Goal: Task Accomplishment & Management: Understand process/instructions

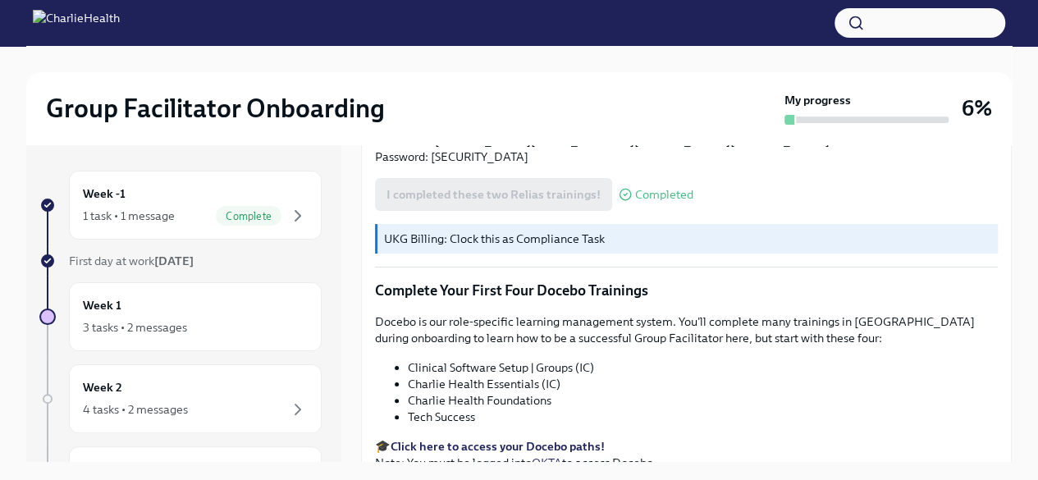
scroll to position [2133, 0]
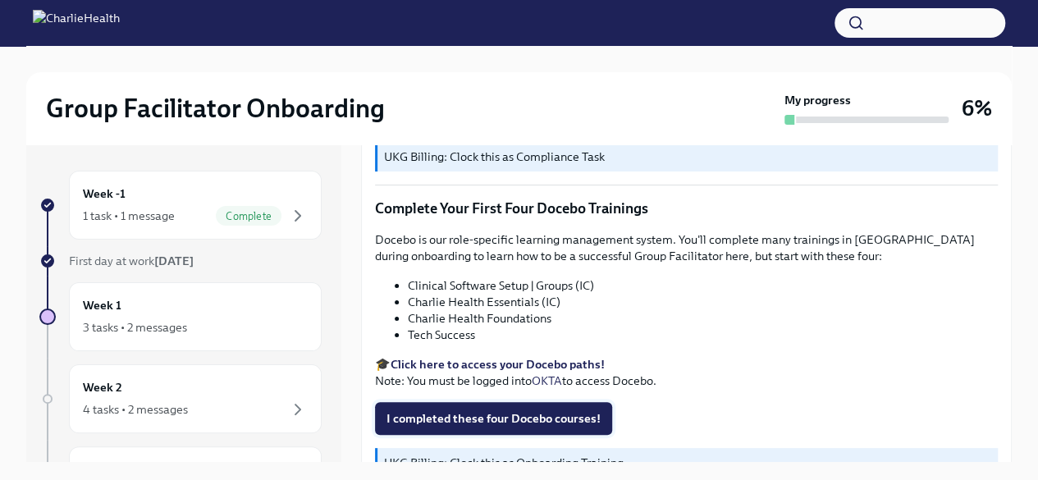
click at [468, 412] on span "I completed these four Docebo courses!" at bounding box center [493, 418] width 214 height 16
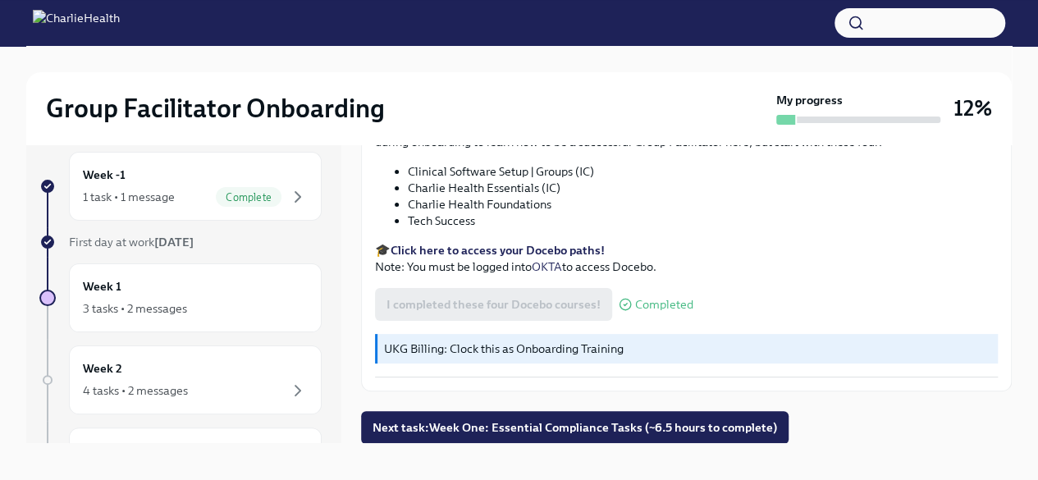
scroll to position [28, 0]
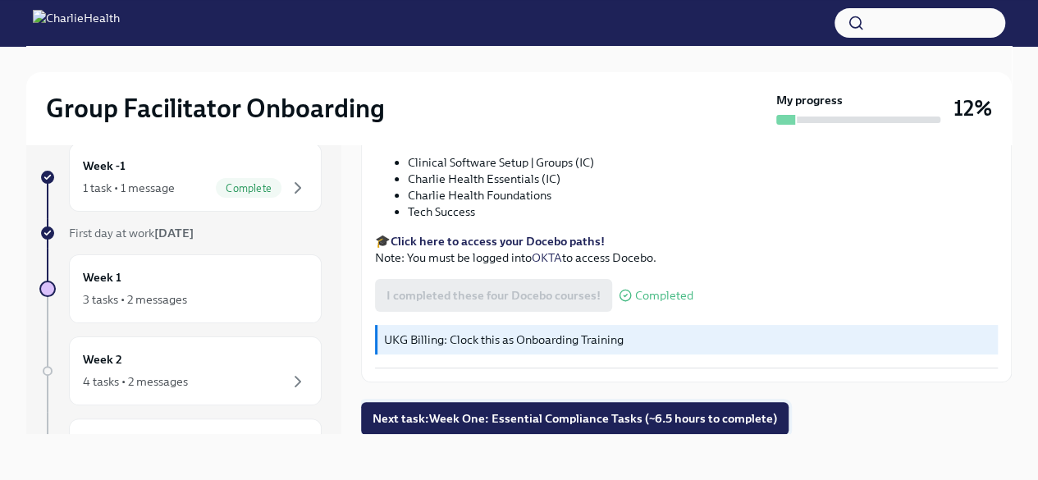
click at [543, 418] on span "Next task : Week One: Essential Compliance Tasks (~6.5 hours to complete)" at bounding box center [575, 418] width 405 height 16
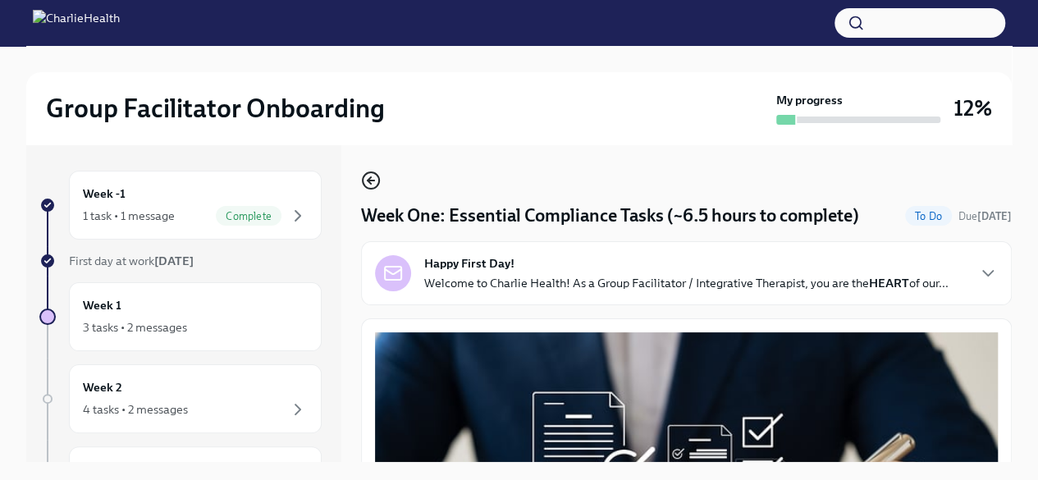
click at [374, 185] on icon "button" at bounding box center [371, 181] width 20 height 20
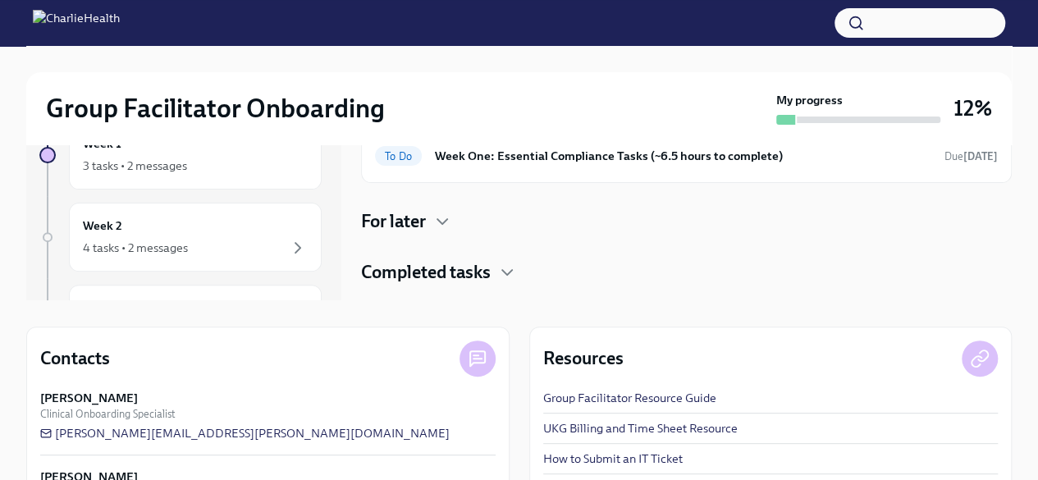
scroll to position [164, 0]
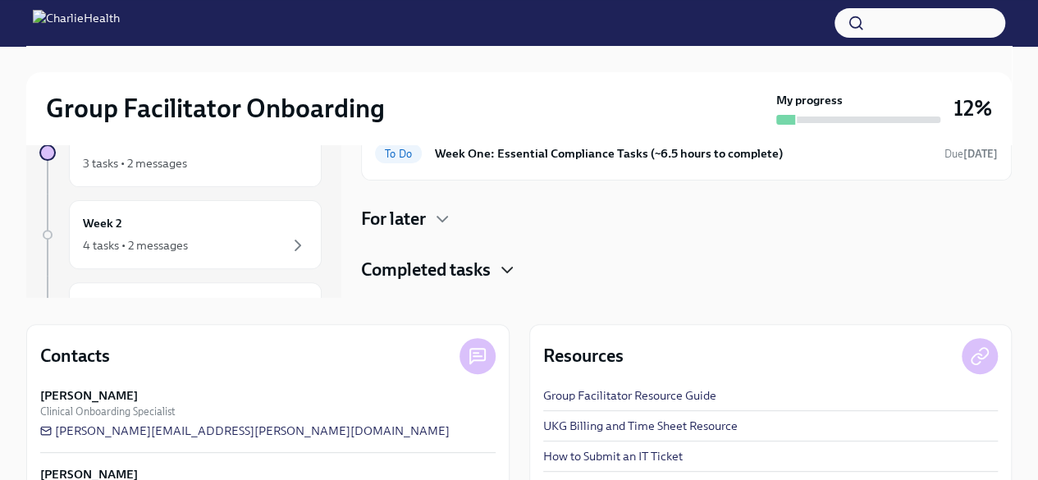
click at [501, 273] on icon "button" at bounding box center [507, 270] width 20 height 20
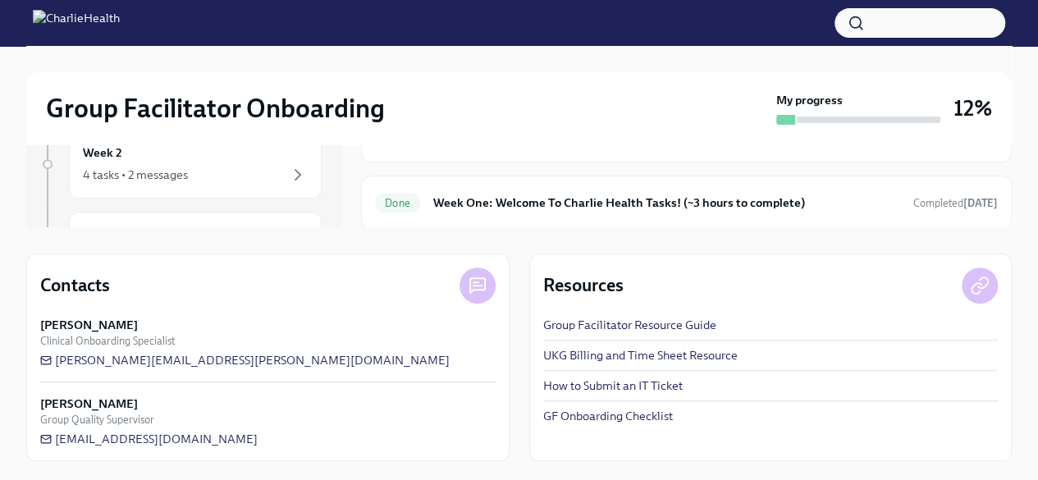
scroll to position [153, 0]
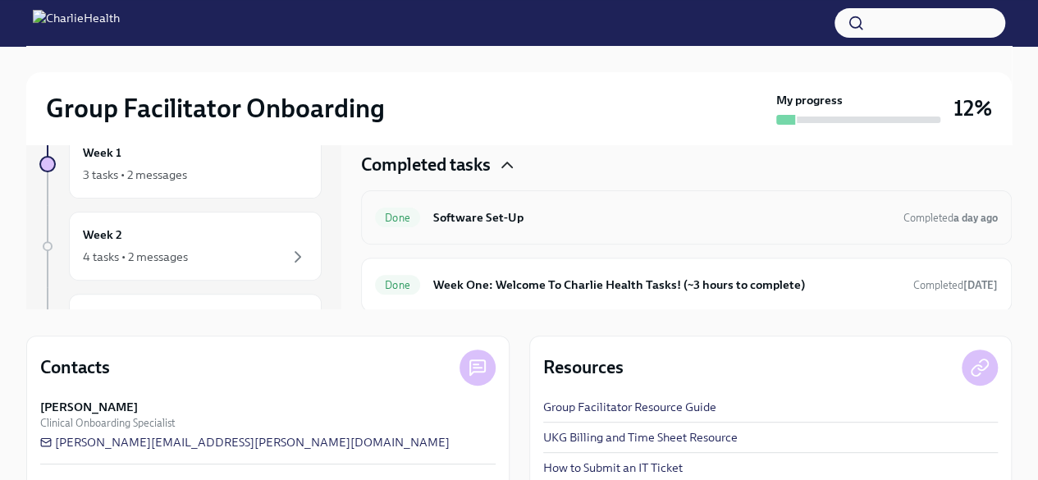
click at [471, 208] on h6 "Software Set-Up" at bounding box center [661, 217] width 457 height 18
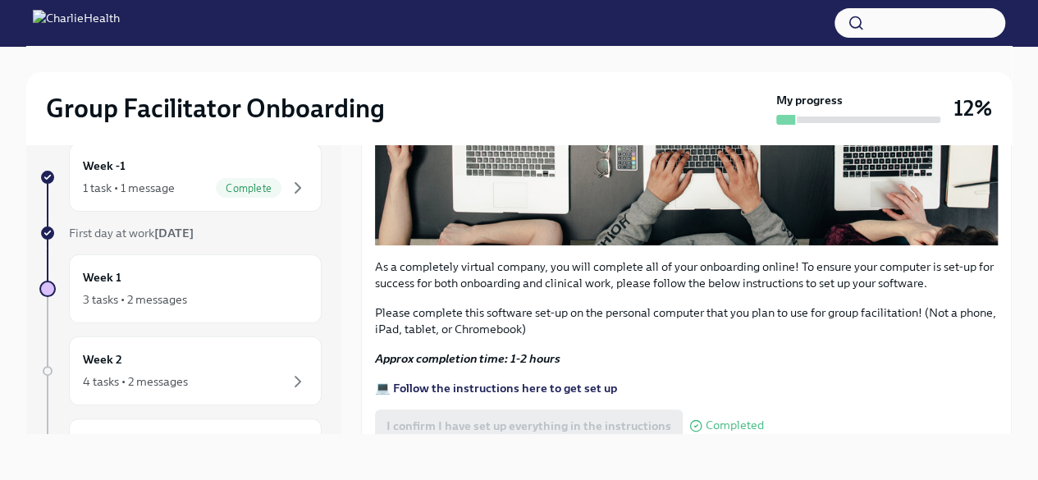
scroll to position [492, 0]
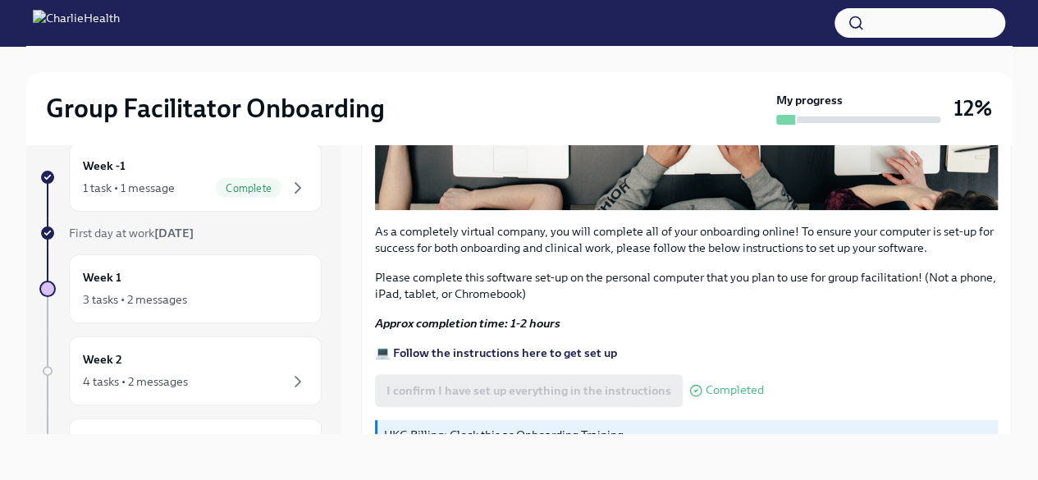
drag, startPoint x: 706, startPoint y: 347, endPoint x: 548, endPoint y: 304, distance: 164.2
click at [548, 304] on div "As a completely virtual company, you will complete all of your onboarding onlin…" at bounding box center [686, 167] width 623 height 651
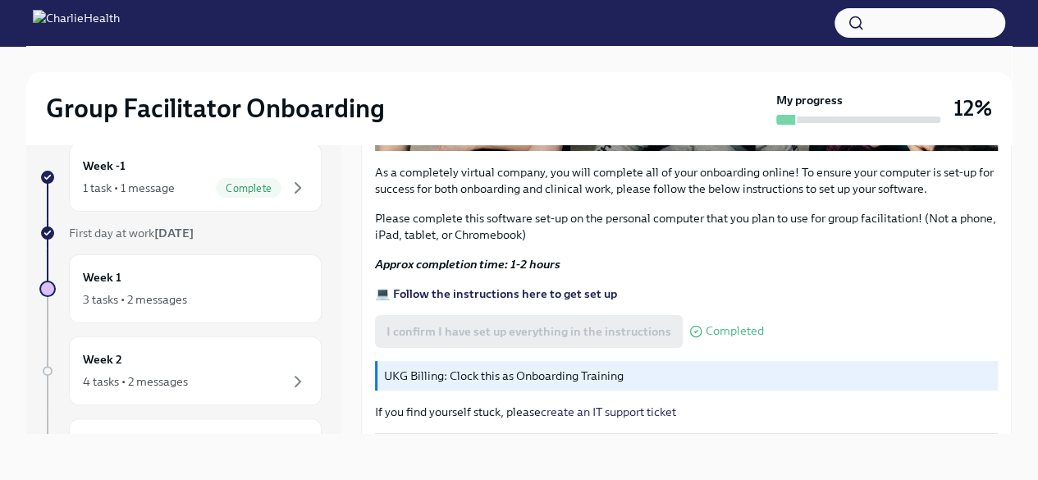
scroll to position [609, 0]
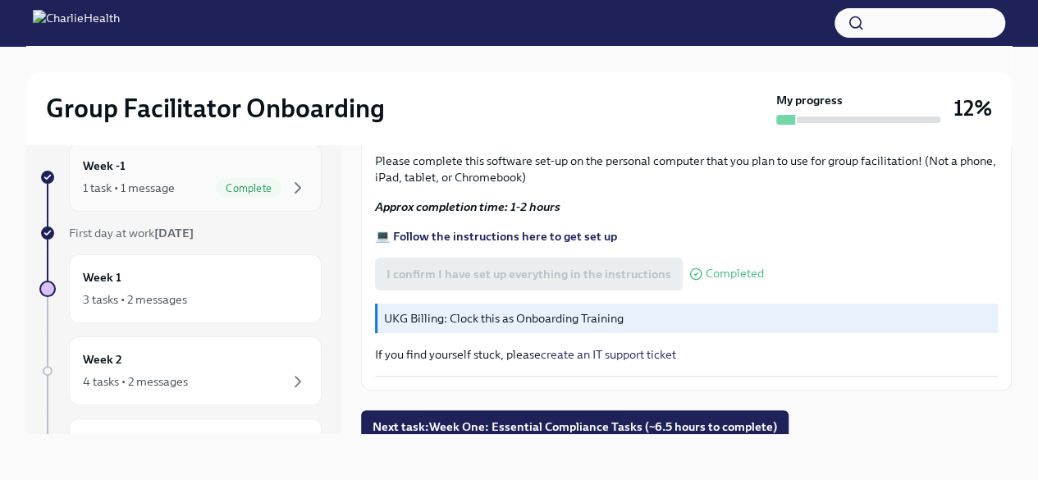
click at [160, 176] on div "Week -1 1 task • 1 message Complete" at bounding box center [195, 177] width 225 height 41
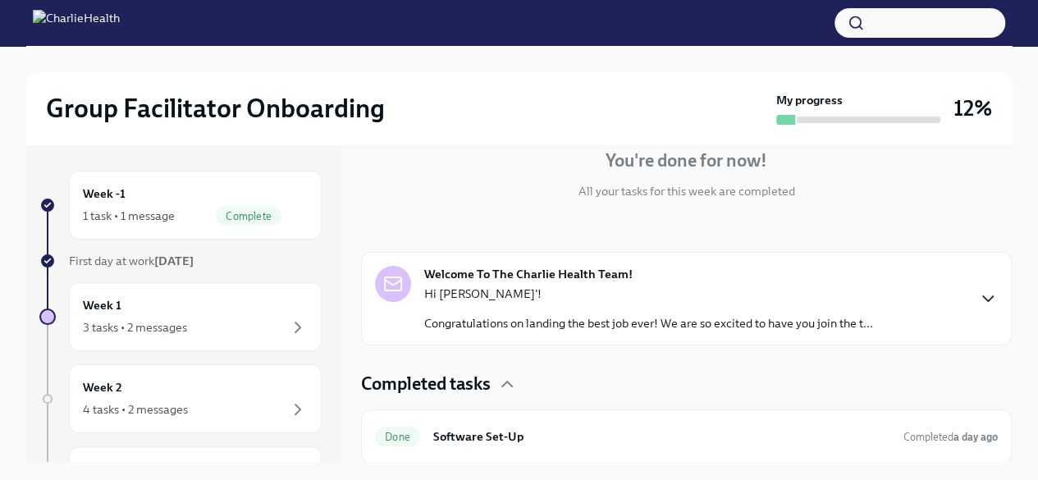
click at [978, 299] on icon "button" at bounding box center [988, 299] width 20 height 20
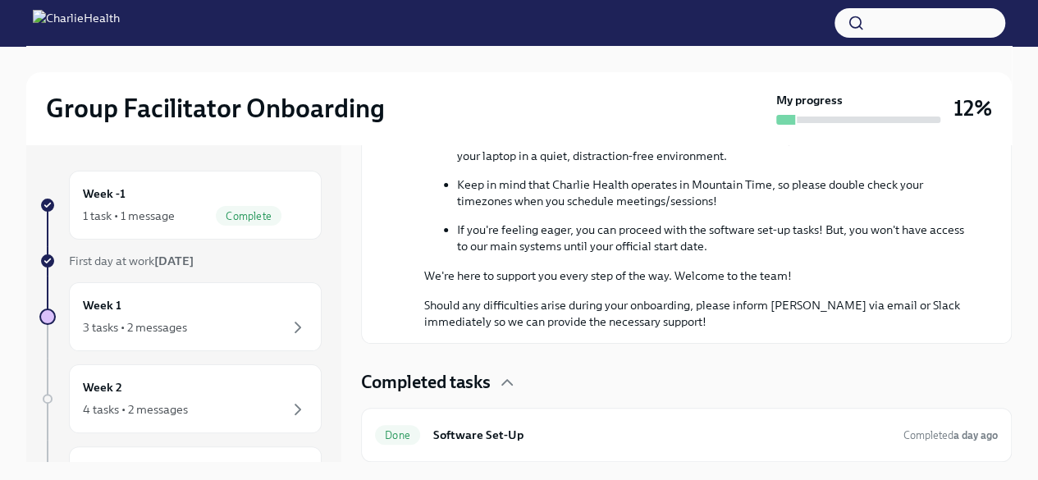
scroll to position [932, 0]
click at [508, 382] on icon "button" at bounding box center [507, 382] width 10 height 5
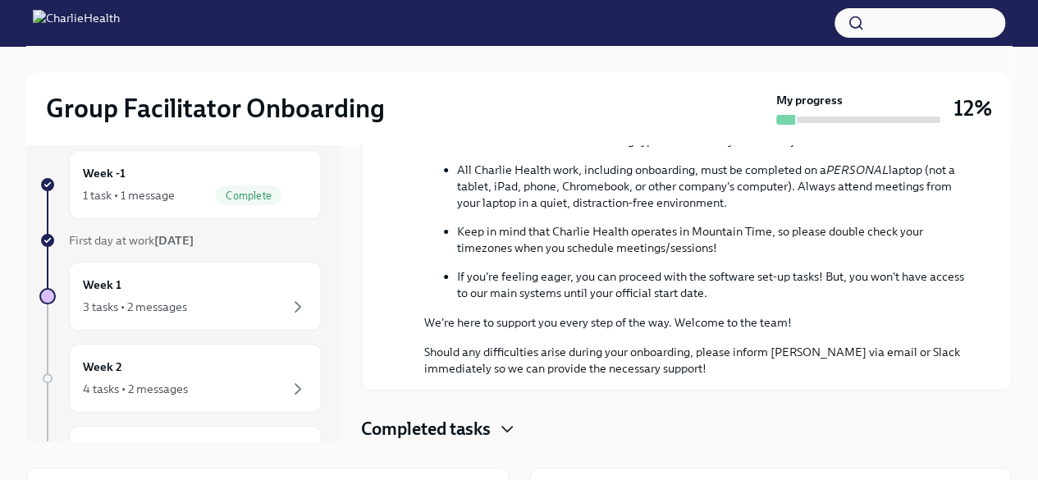
scroll to position [0, 0]
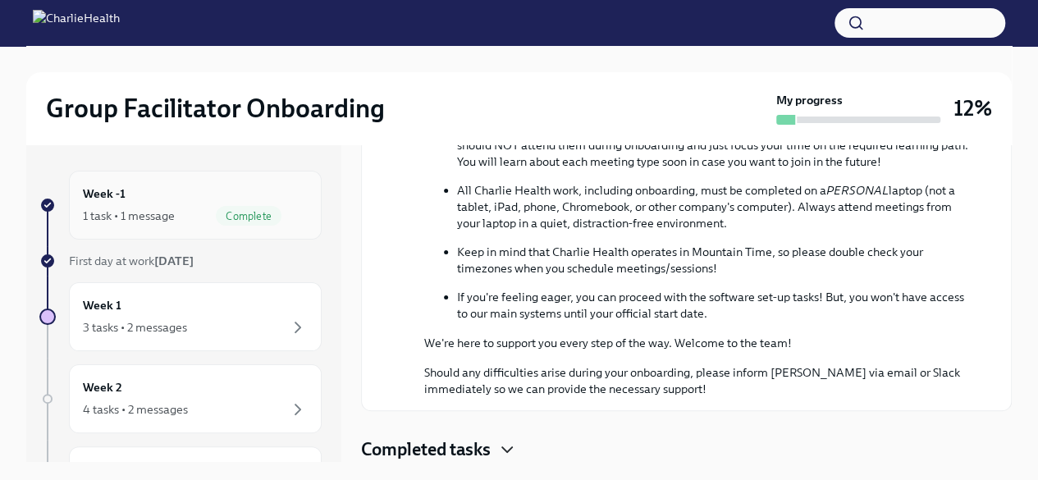
click at [126, 195] on div "Week -1 1 task • 1 message Complete" at bounding box center [195, 205] width 225 height 41
click at [114, 202] on h6 "Week -1" at bounding box center [104, 194] width 43 height 18
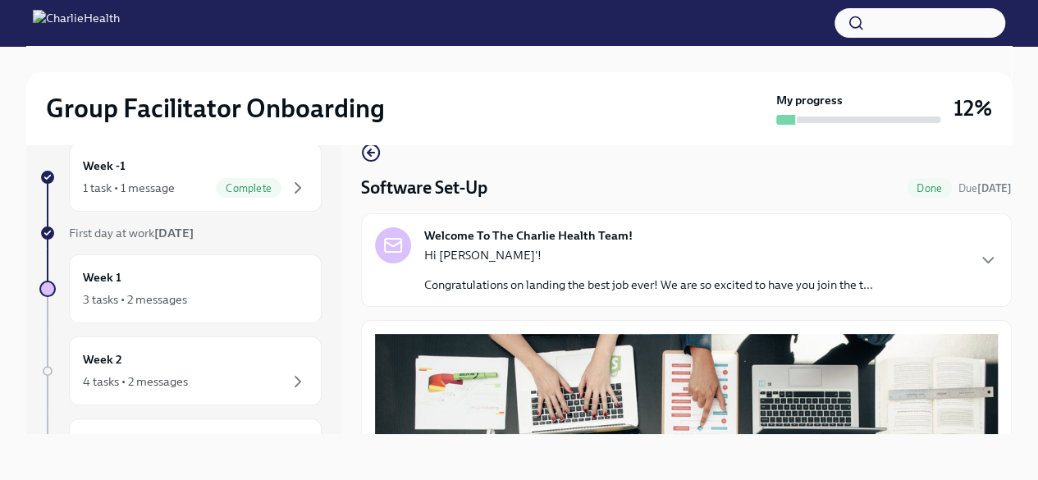
scroll to position [153, 0]
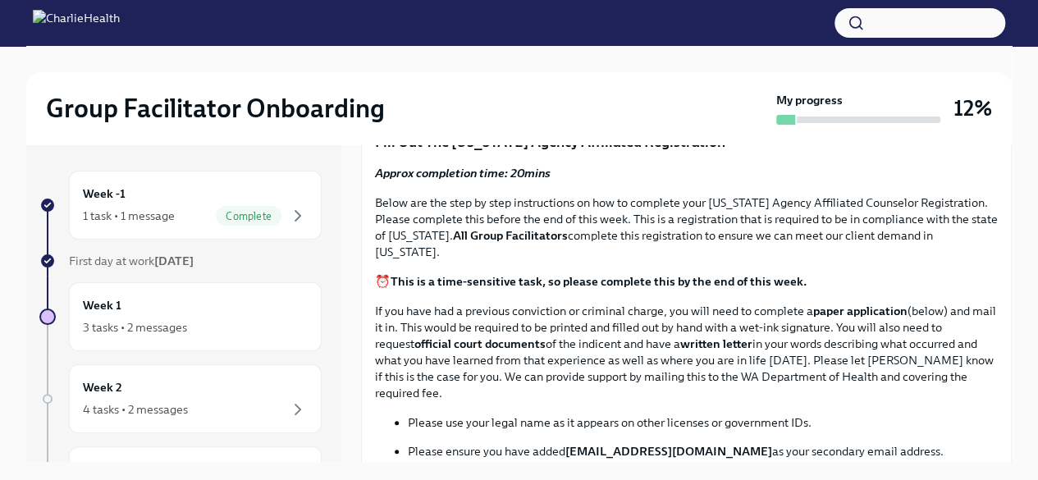
scroll to position [820, 0]
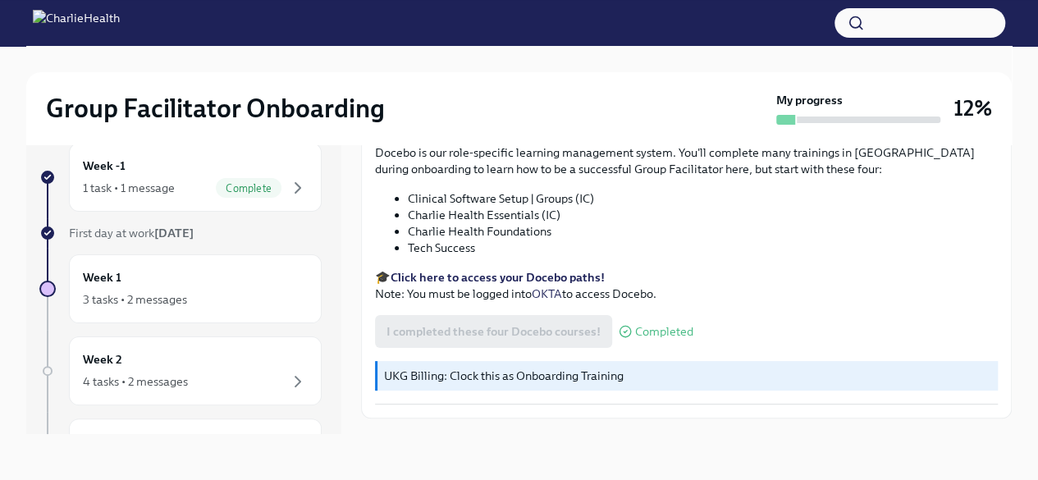
scroll to position [2228, 0]
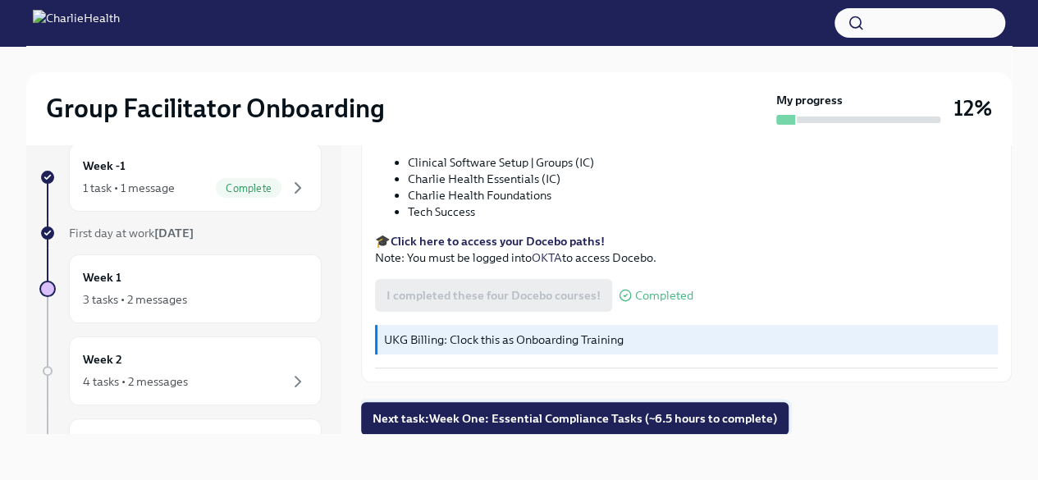
click at [519, 420] on span "Next task : Week One: Essential Compliance Tasks (~6.5 hours to complete)" at bounding box center [575, 418] width 405 height 16
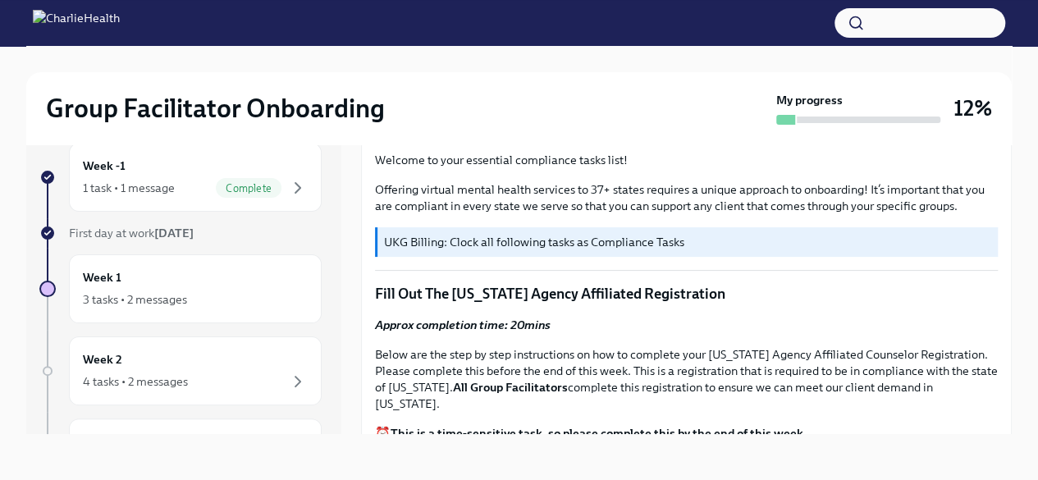
scroll to position [492, 0]
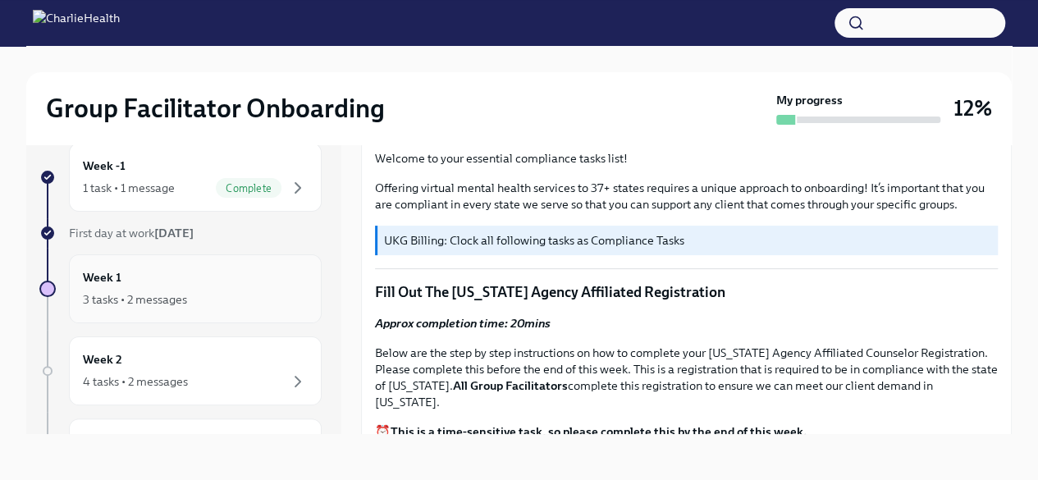
click at [153, 286] on div "Week 1 3 tasks • 2 messages" at bounding box center [195, 288] width 225 height 41
